Goal: Use online tool/utility: Utilize a website feature to perform a specific function

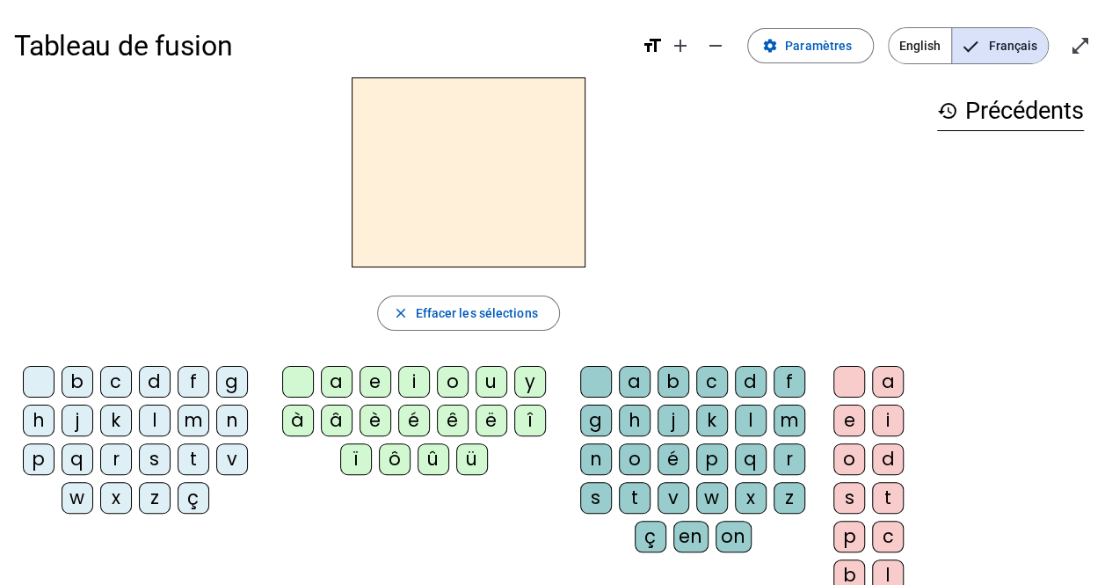
click at [933, 39] on span "English" at bounding box center [920, 45] width 62 height 35
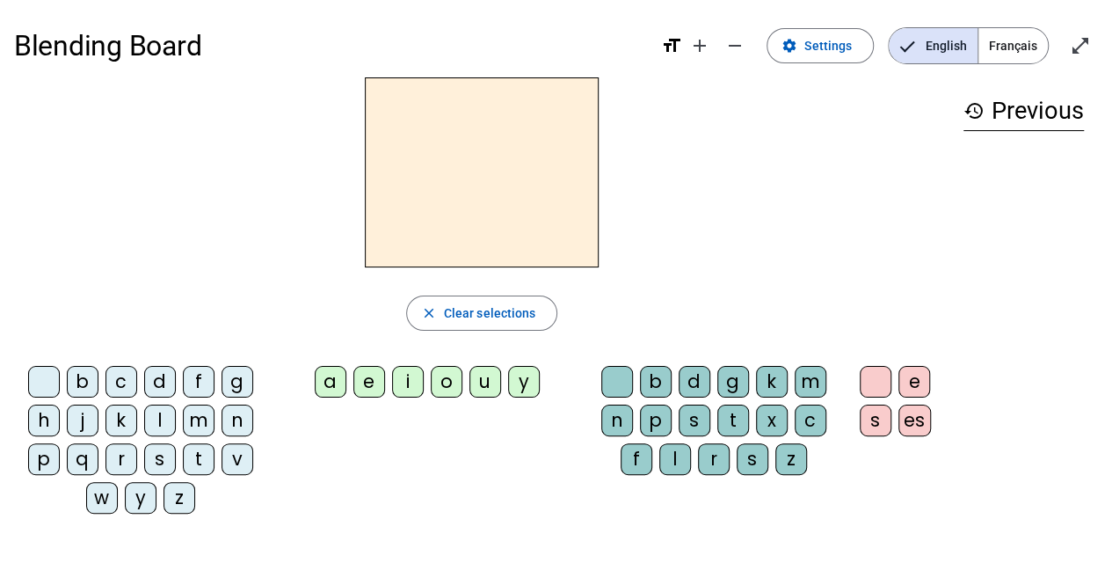
click at [691, 418] on div "s" at bounding box center [695, 420] width 32 height 32
click at [148, 468] on div "s" at bounding box center [160, 459] width 32 height 32
click at [134, 467] on div "r" at bounding box center [121, 459] width 32 height 32
click at [160, 465] on div "s" at bounding box center [160, 459] width 32 height 32
click at [162, 464] on div "s" at bounding box center [160, 459] width 32 height 32
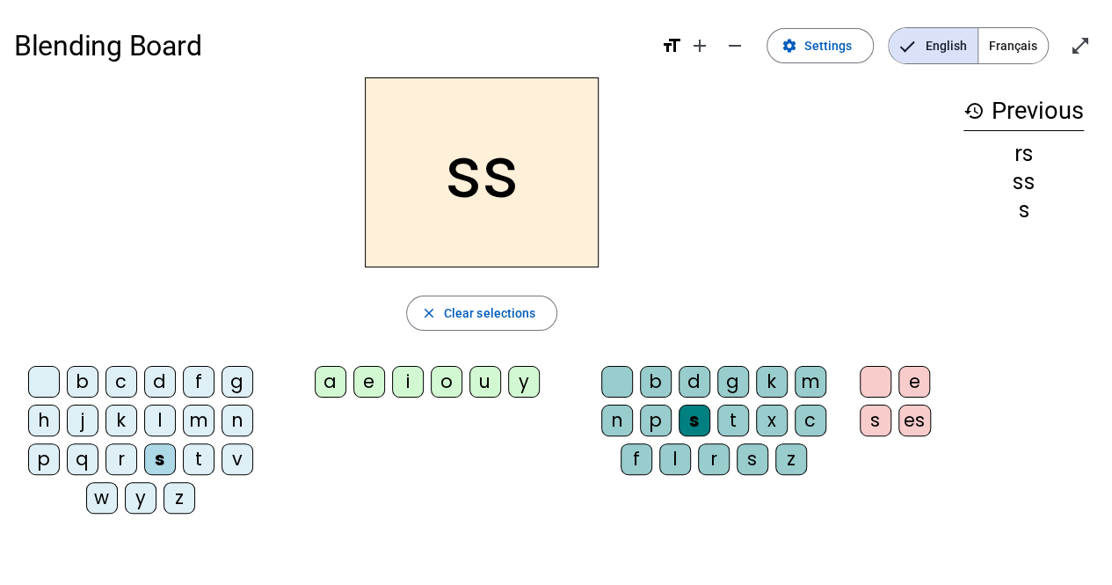
click at [157, 462] on div "s" at bounding box center [160, 459] width 32 height 32
click at [156, 462] on div "s" at bounding box center [160, 459] width 32 height 32
click at [157, 461] on div "s" at bounding box center [160, 459] width 32 height 32
click at [156, 464] on div "s" at bounding box center [160, 459] width 32 height 32
click at [476, 384] on div "u" at bounding box center [485, 382] width 32 height 32
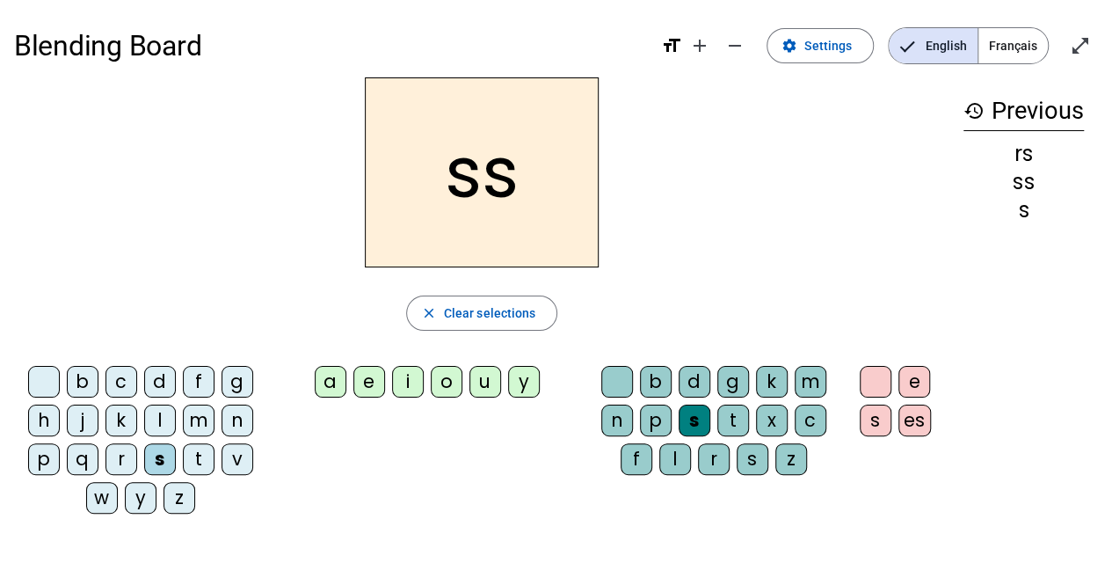
click at [475, 384] on div "u" at bounding box center [485, 382] width 32 height 32
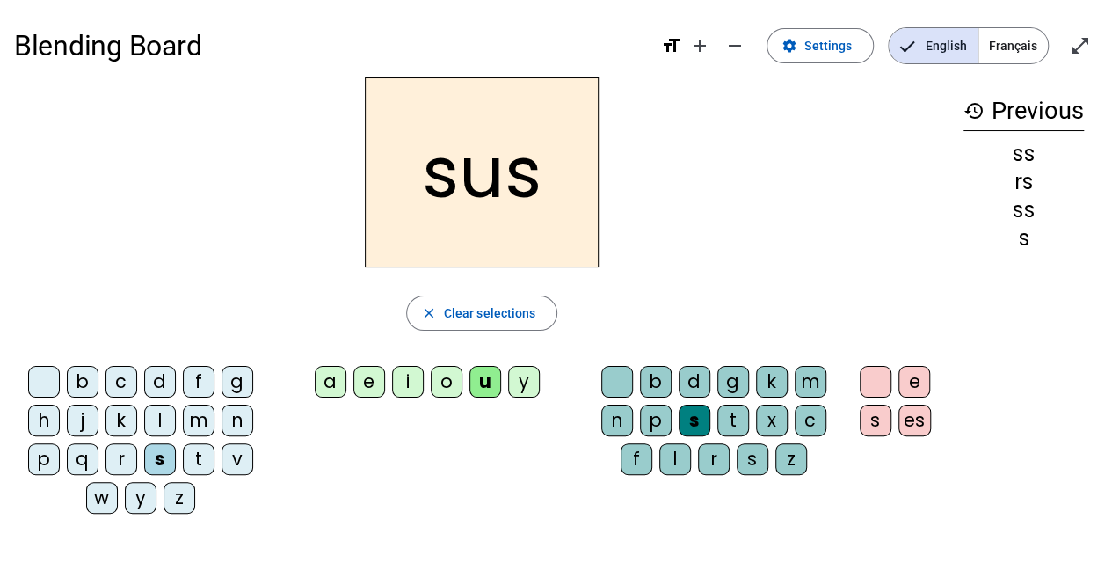
click at [643, 383] on div "b" at bounding box center [656, 382] width 32 height 32
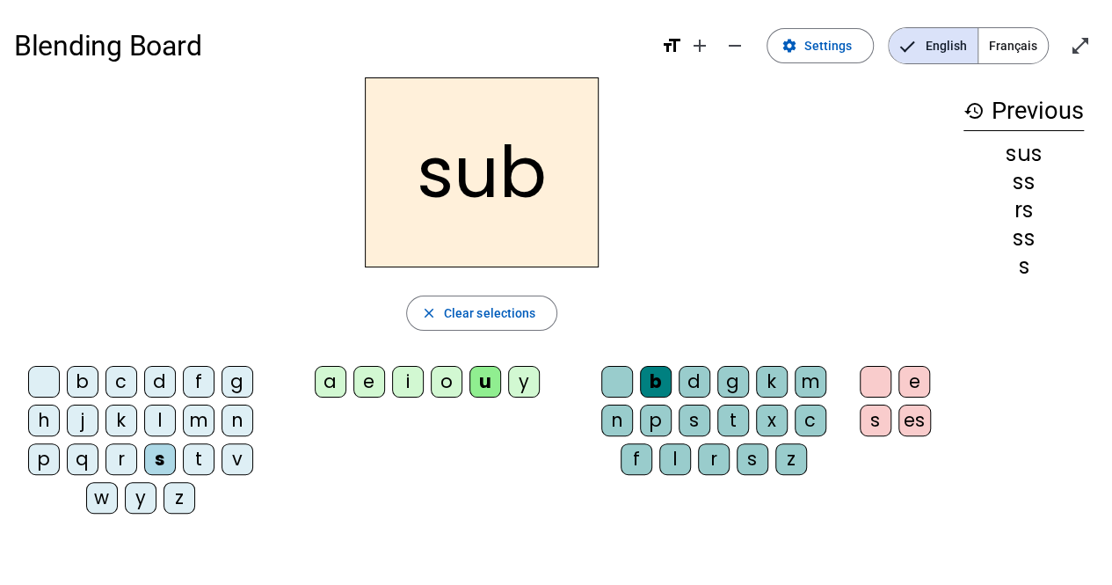
click at [186, 388] on div "f" at bounding box center [199, 382] width 32 height 32
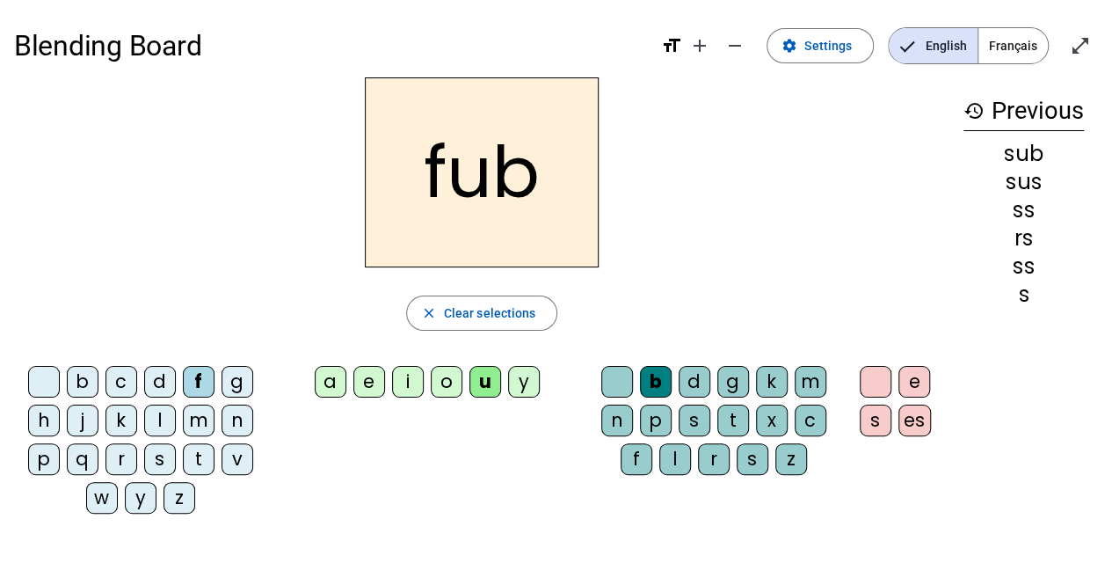
click at [199, 383] on div "f" at bounding box center [199, 382] width 32 height 32
click at [199, 385] on div "f" at bounding box center [199, 382] width 32 height 32
click at [197, 381] on div "f" at bounding box center [199, 382] width 32 height 32
click at [93, 451] on div "q" at bounding box center [83, 459] width 32 height 32
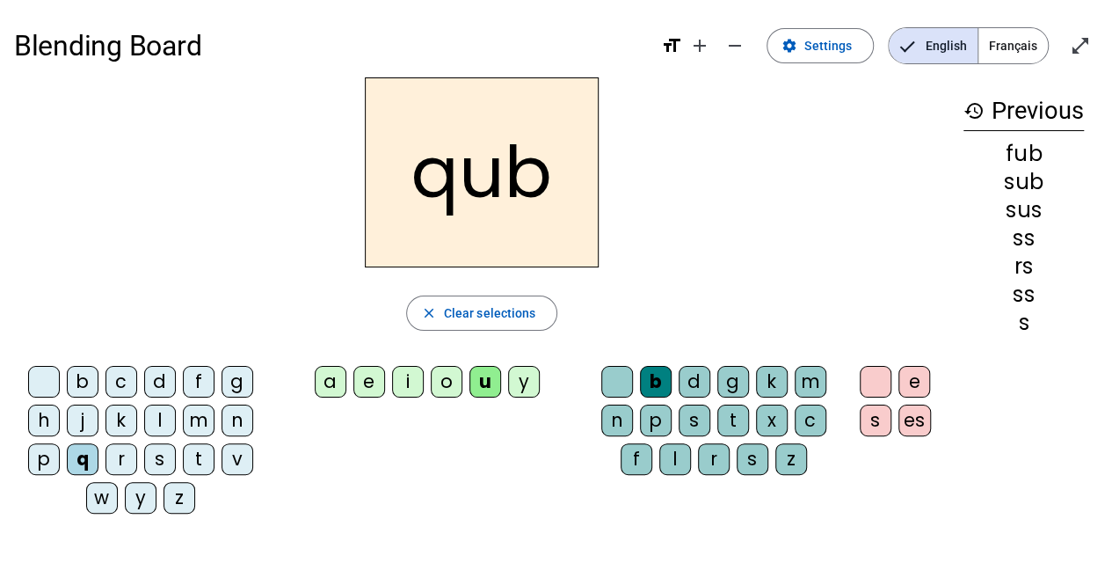
click at [230, 463] on div "v" at bounding box center [237, 459] width 32 height 32
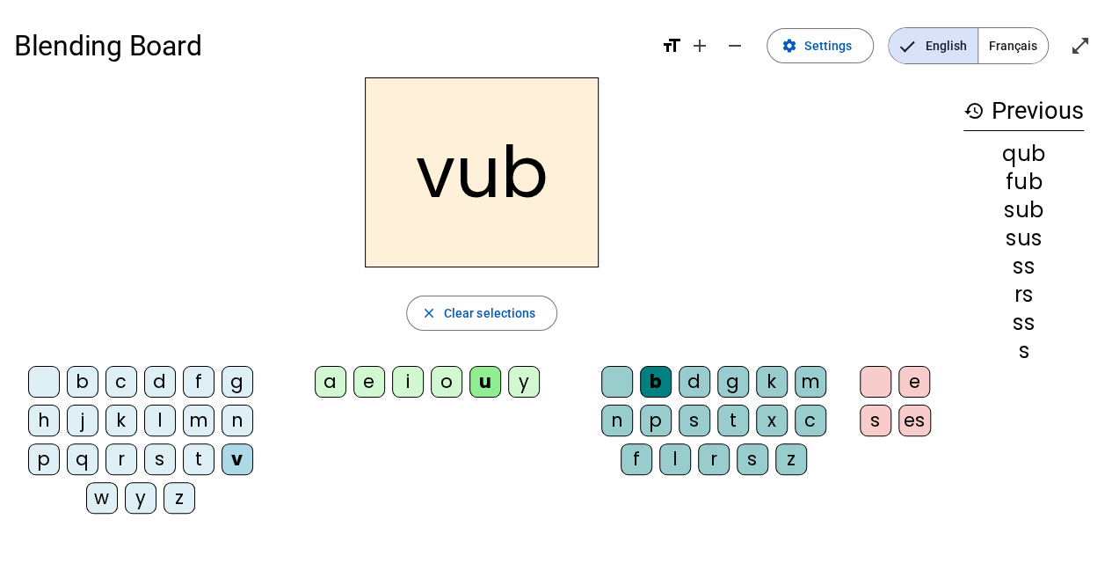
click at [239, 426] on div "n" at bounding box center [237, 420] width 32 height 32
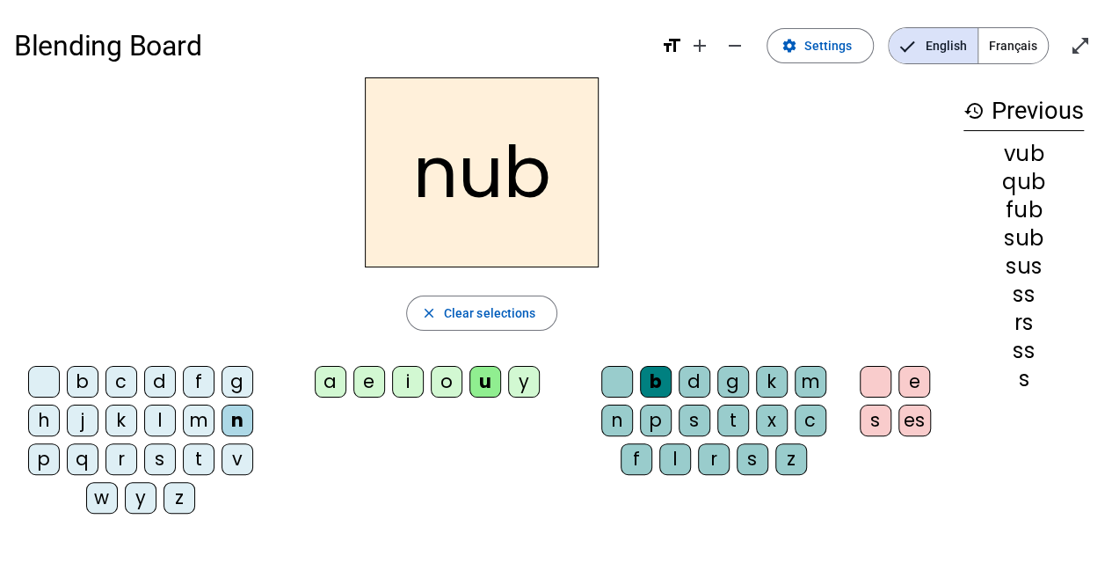
click at [188, 406] on div "m" at bounding box center [199, 420] width 32 height 32
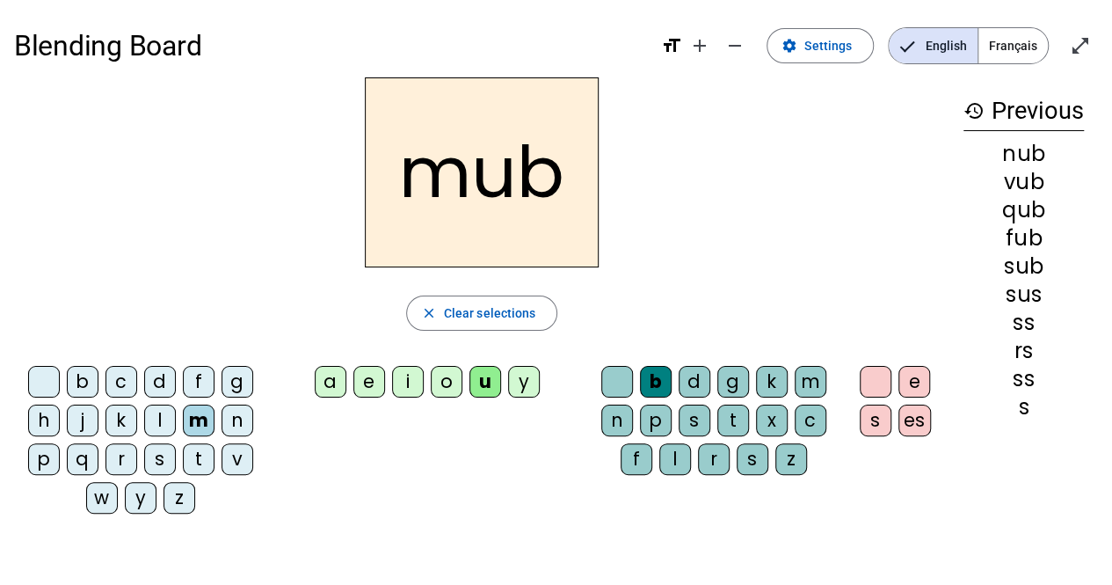
click at [193, 462] on div "t" at bounding box center [199, 459] width 32 height 32
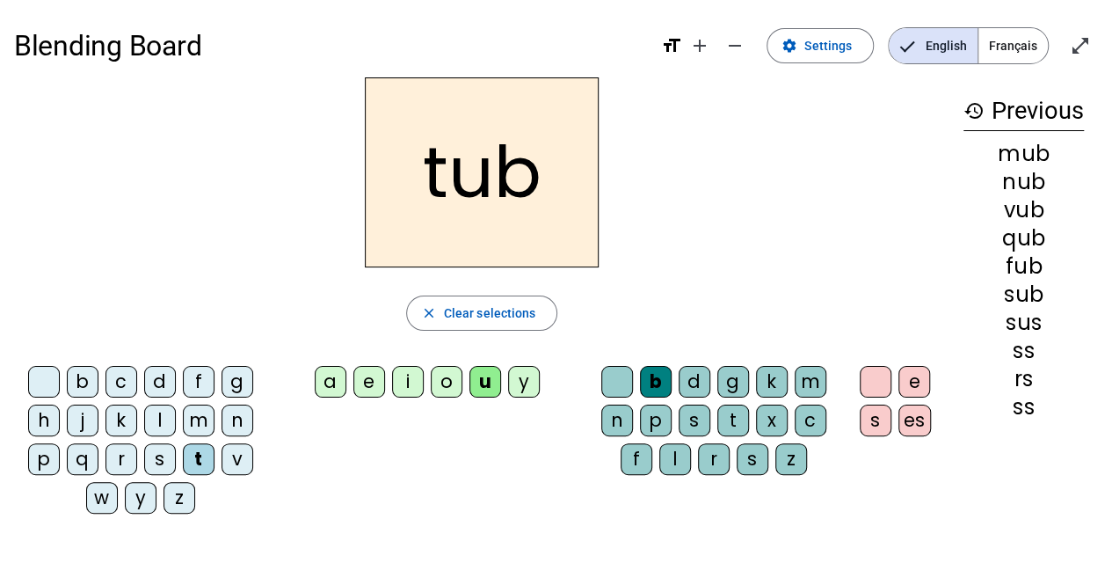
click at [439, 385] on div "o" at bounding box center [447, 382] width 32 height 32
click at [492, 385] on div "u" at bounding box center [485, 382] width 32 height 32
click at [720, 380] on div "g" at bounding box center [733, 382] width 32 height 32
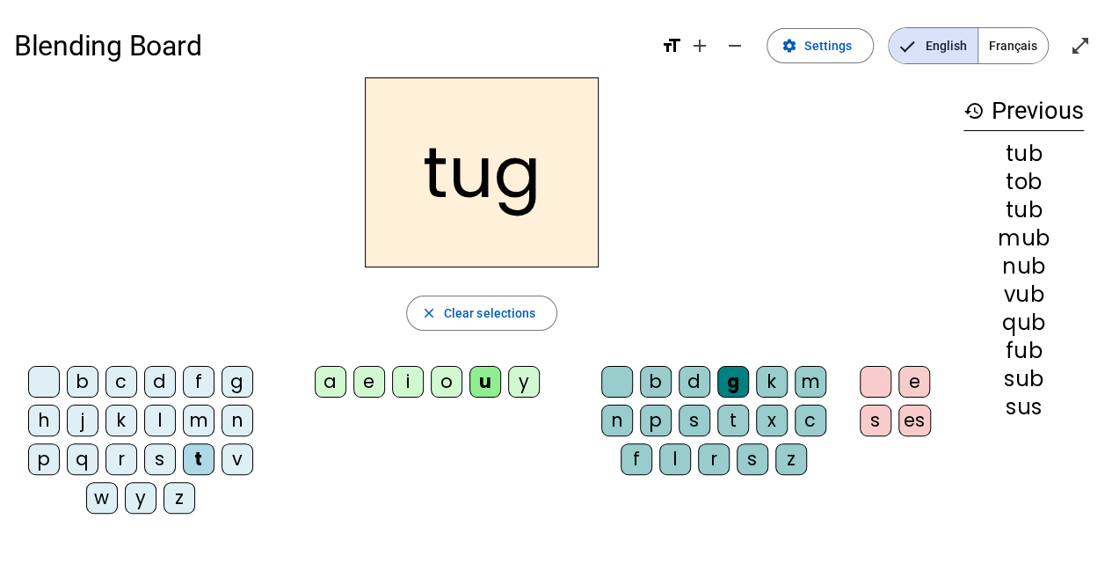
click at [328, 388] on div "a" at bounding box center [331, 382] width 32 height 32
click at [77, 388] on div "b" at bounding box center [83, 382] width 32 height 32
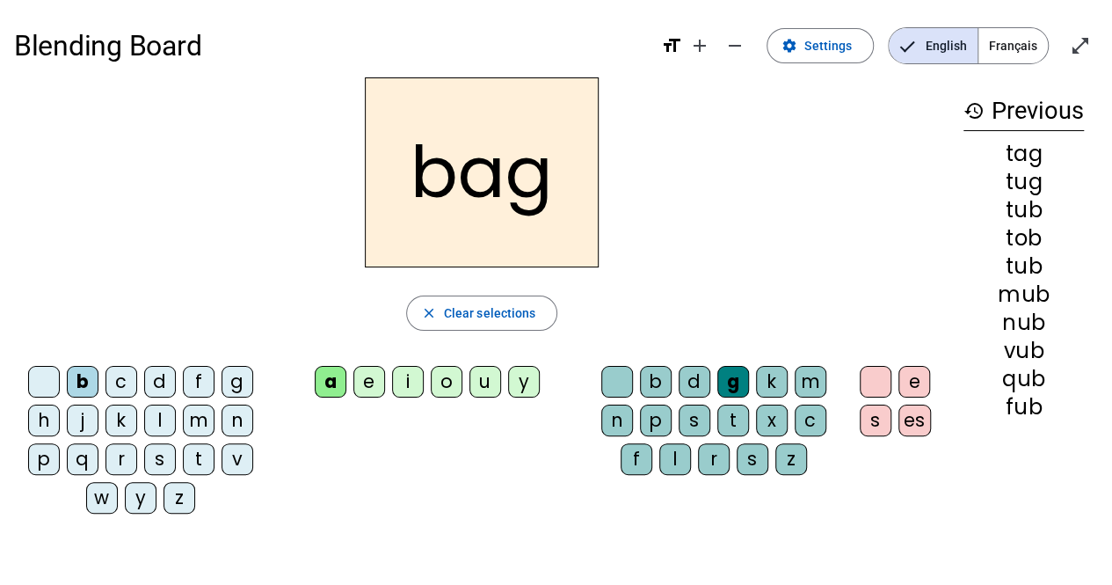
click at [162, 380] on div "d" at bounding box center [160, 382] width 32 height 32
click at [84, 390] on div "b" at bounding box center [83, 382] width 32 height 32
click at [409, 376] on div "i" at bounding box center [408, 382] width 32 height 32
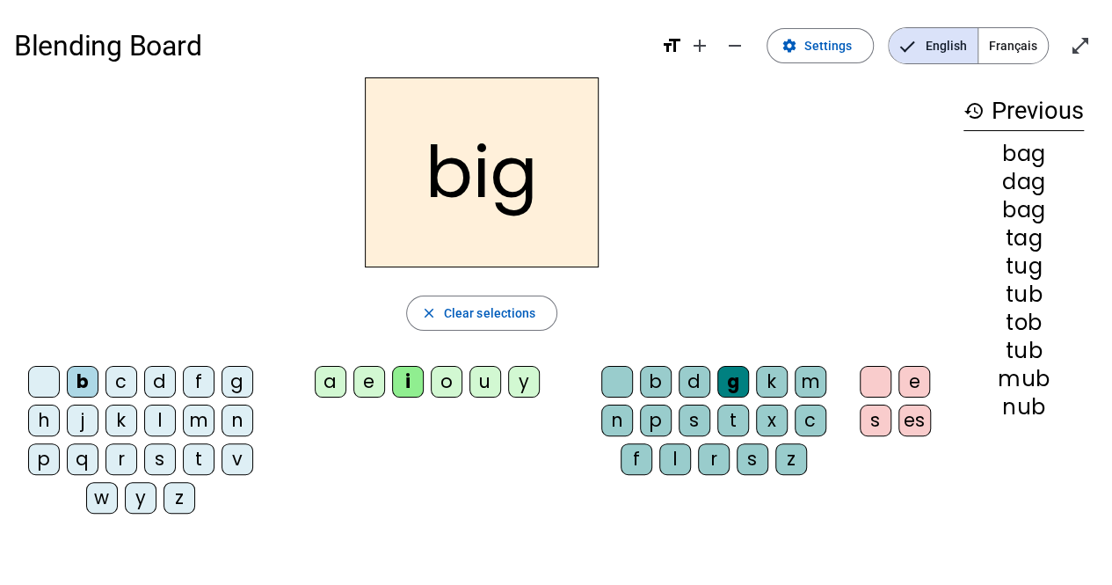
click at [478, 390] on div "u" at bounding box center [485, 382] width 32 height 32
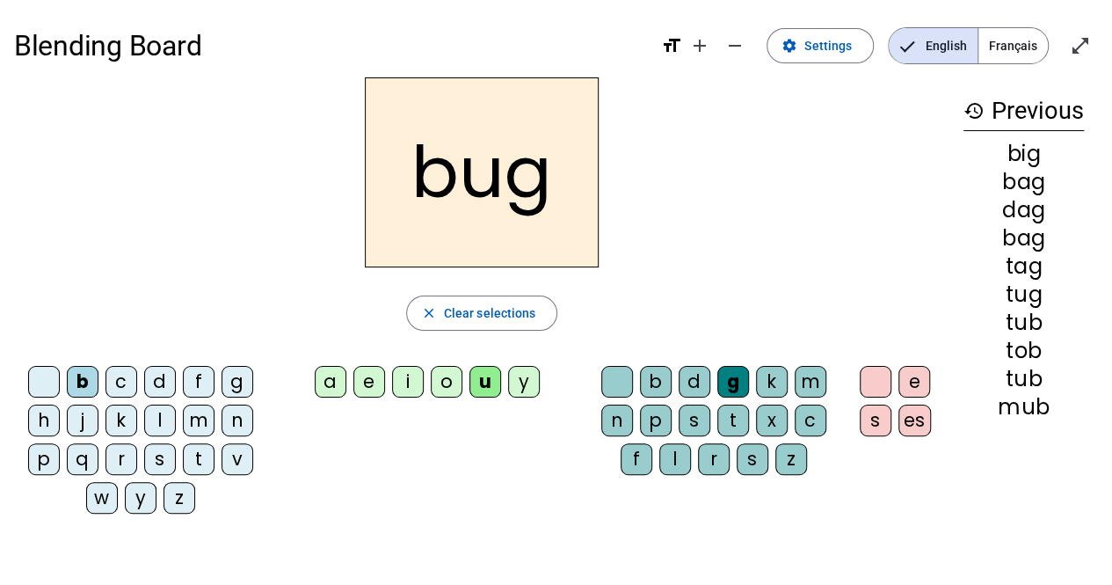
click at [682, 410] on div "s" at bounding box center [695, 420] width 32 height 32
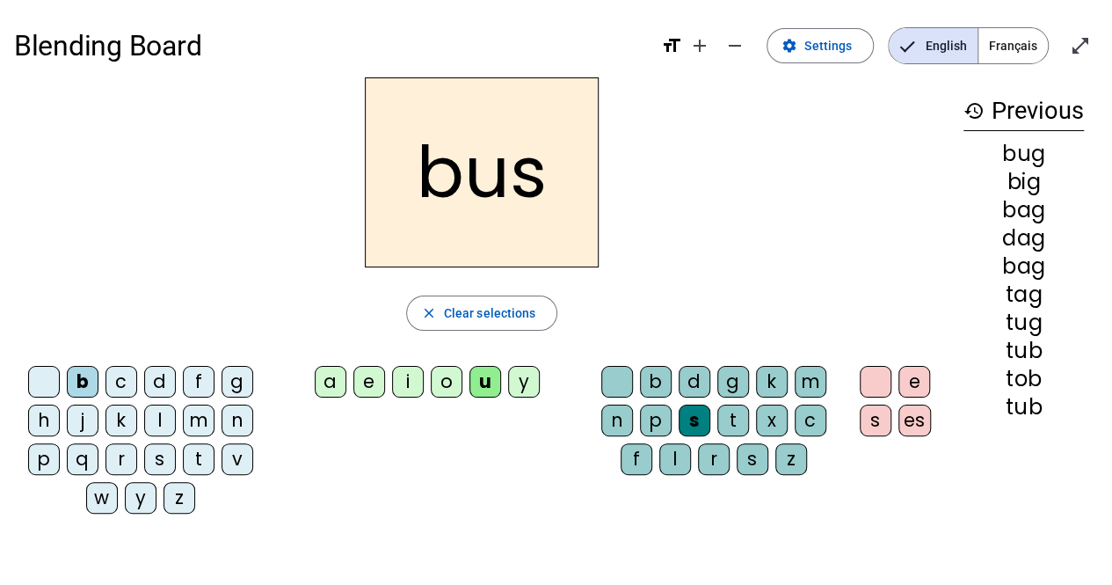
click at [727, 418] on div "t" at bounding box center [733, 420] width 32 height 32
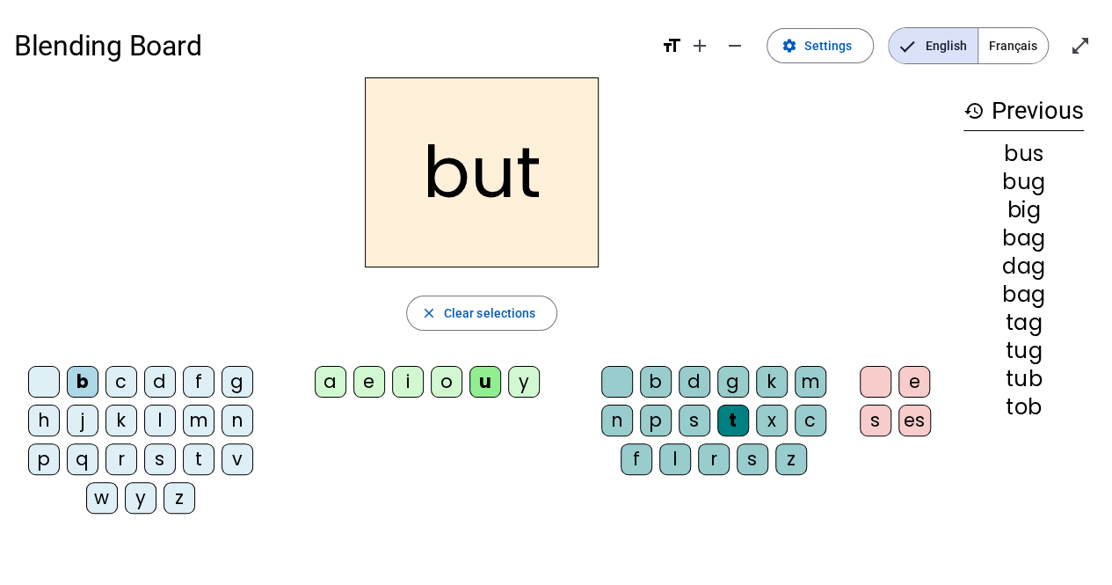
click at [123, 385] on div "c" at bounding box center [121, 382] width 32 height 32
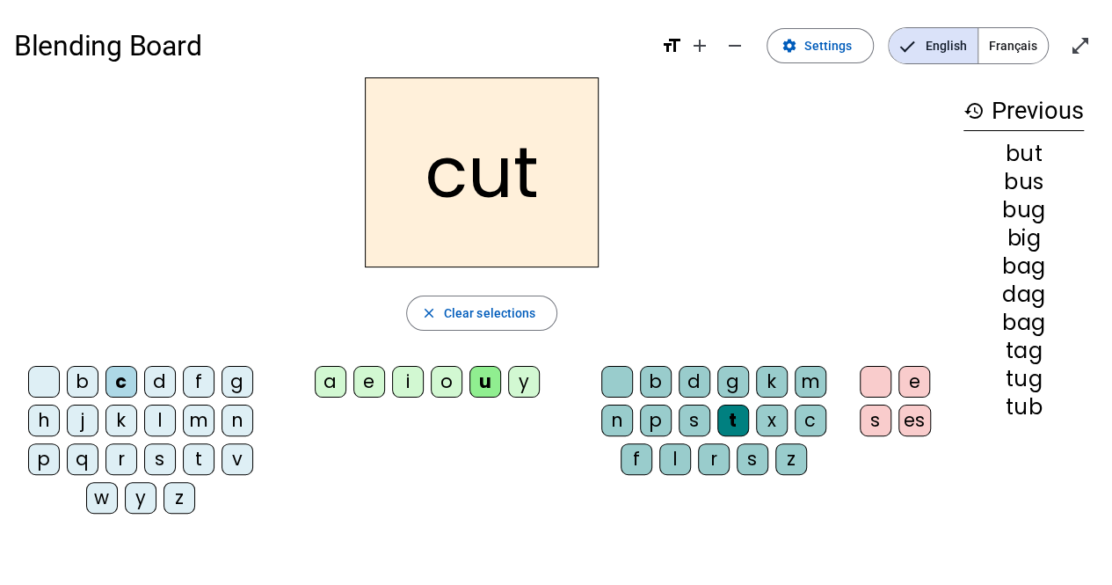
click at [652, 383] on div "b" at bounding box center [656, 382] width 32 height 32
